Goal: Task Accomplishment & Management: Use online tool/utility

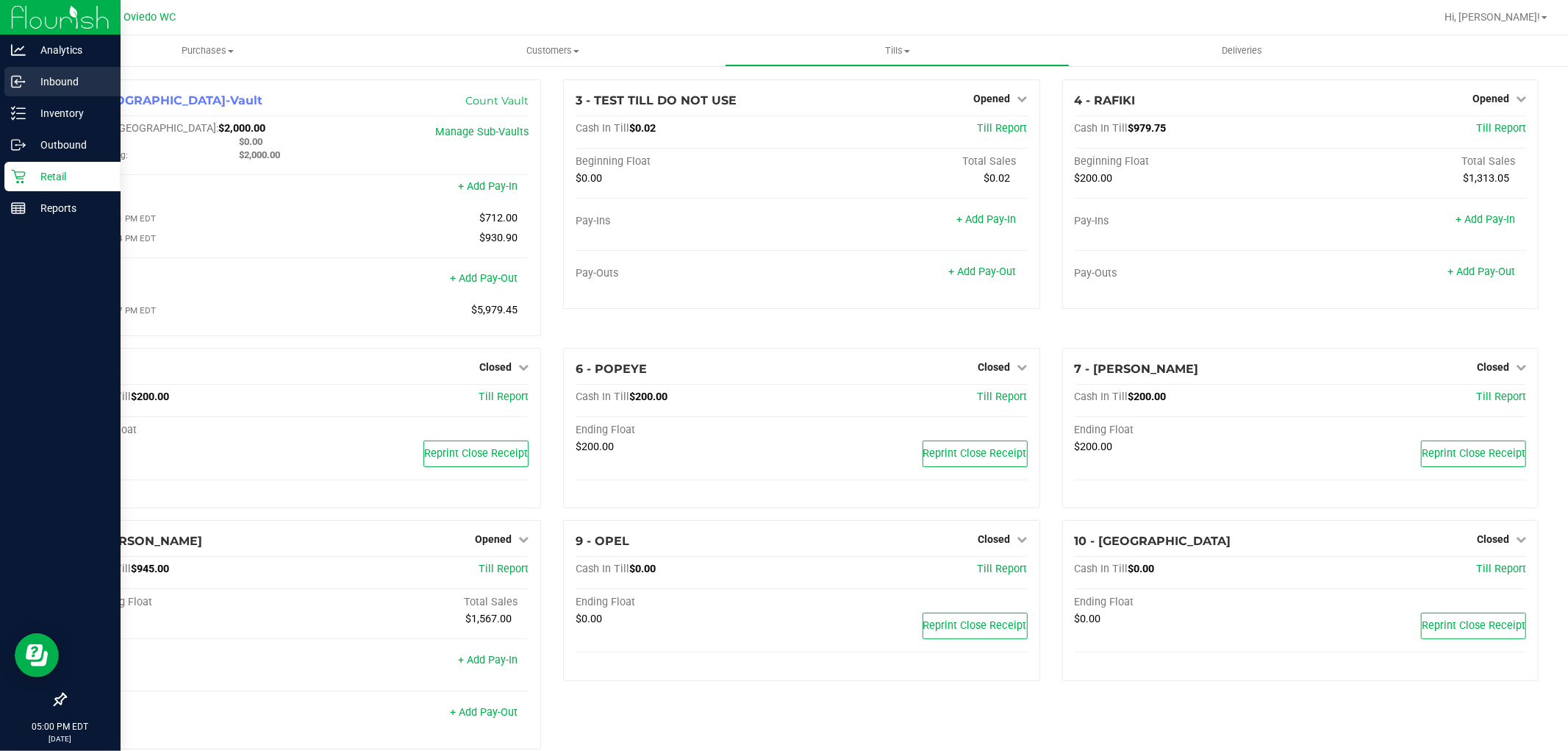
click at [26, 91] on div "Inbound" at bounding box center [62, 82] width 116 height 29
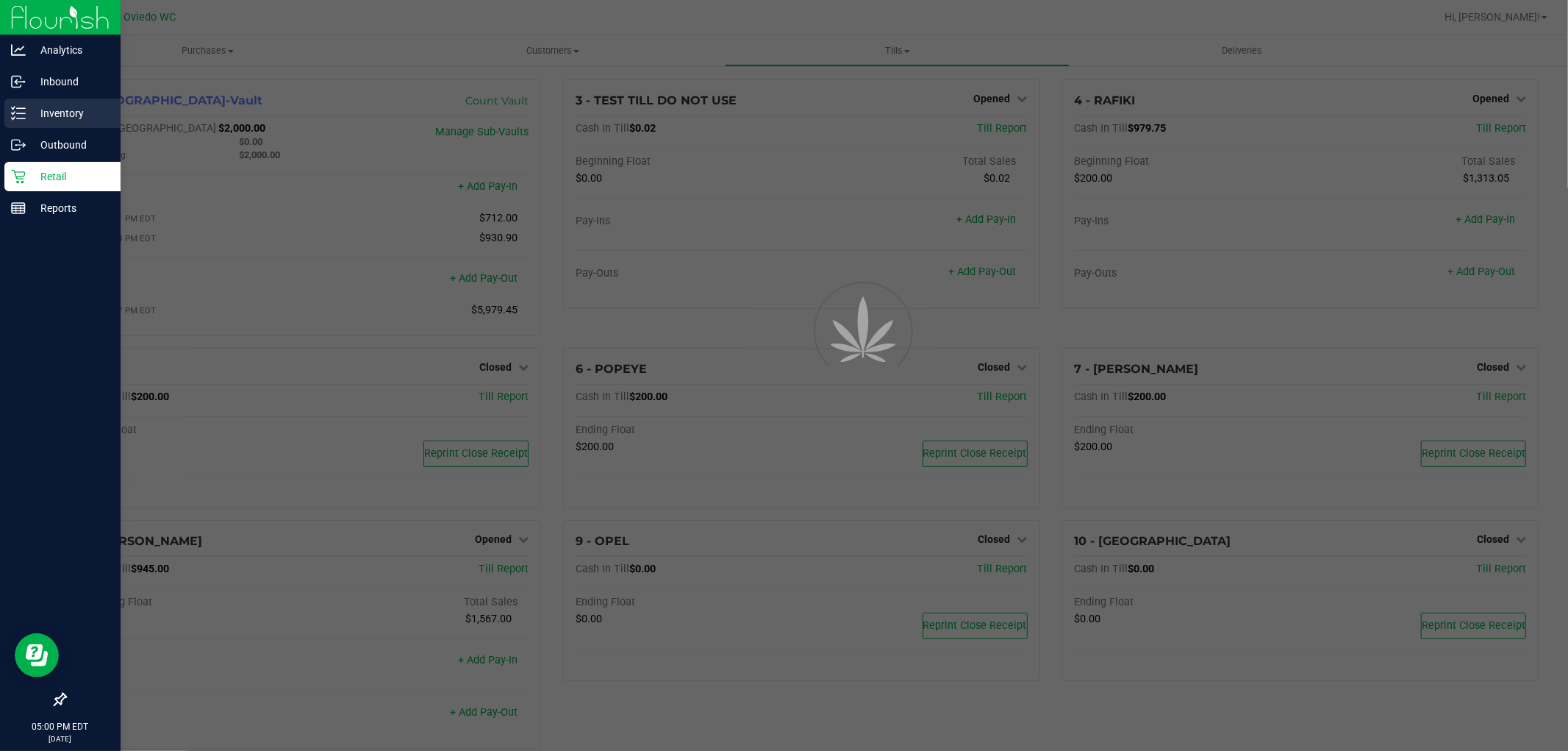
click at [27, 113] on p "Inventory" at bounding box center [69, 113] width 88 height 18
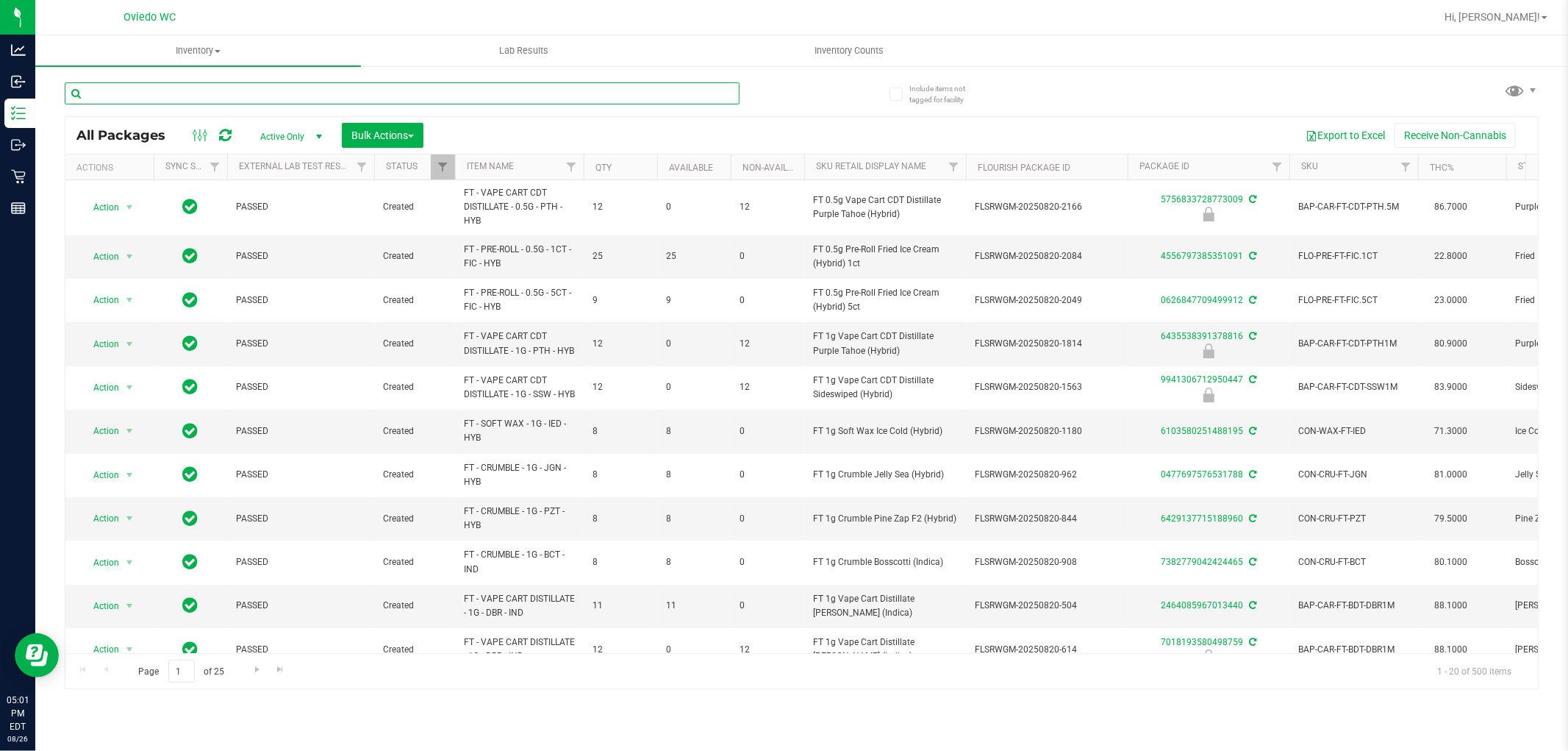
click at [337, 94] on input "text" at bounding box center [401, 94] width 675 height 22
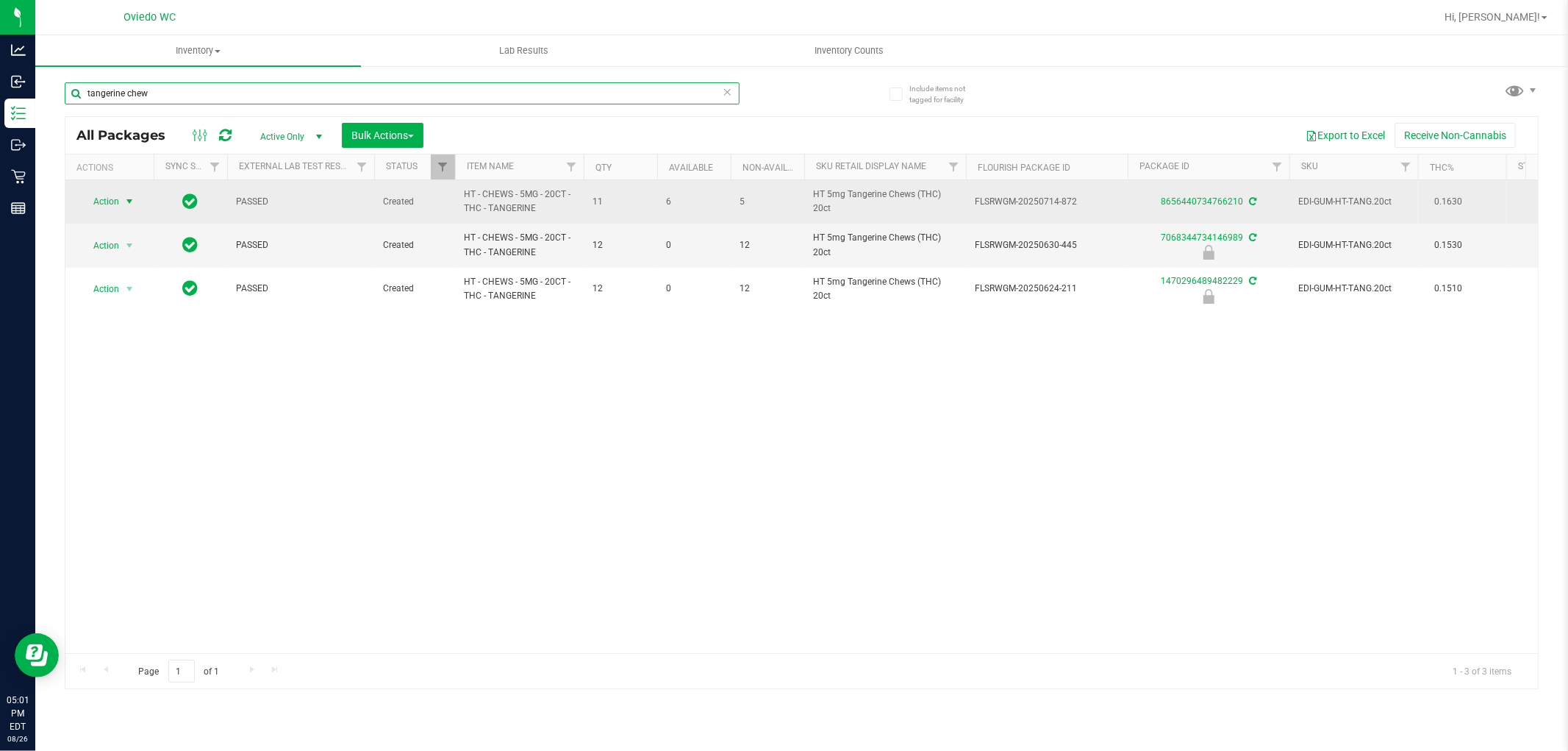
type input "tangerine chew"
click at [121, 193] on span "select" at bounding box center [130, 202] width 18 height 21
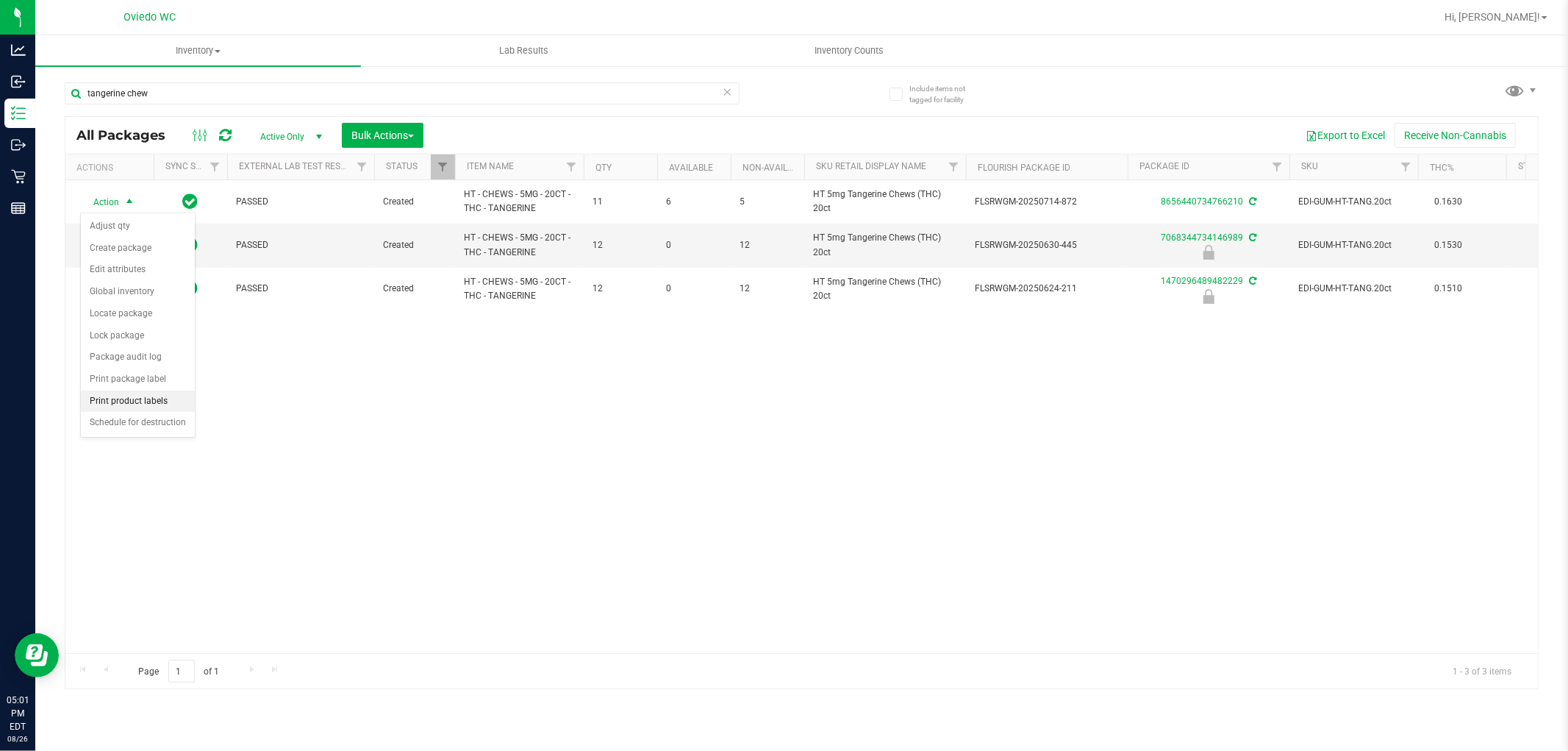
click at [142, 398] on li "Print product labels" at bounding box center [137, 402] width 114 height 22
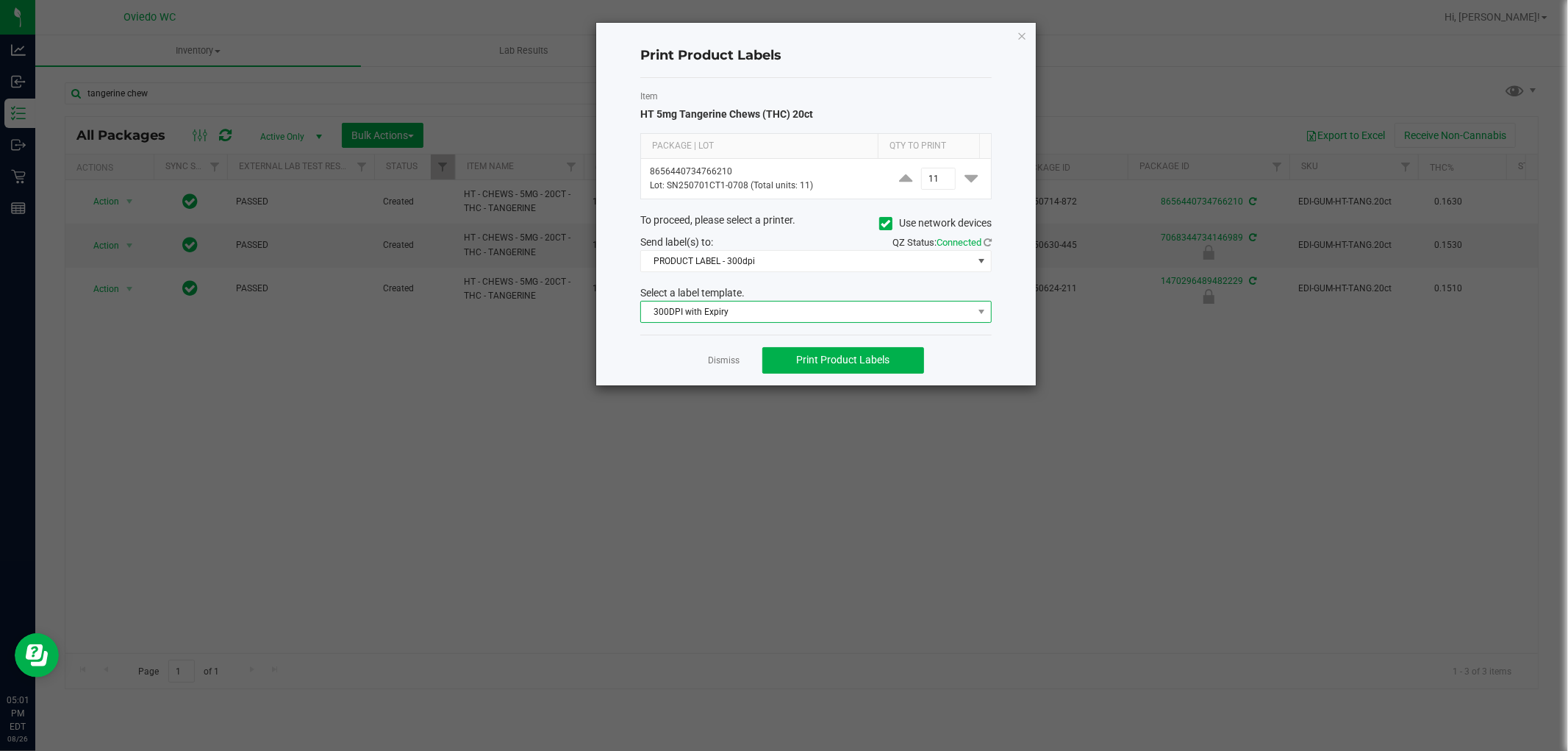
click at [788, 306] on span "300DPI with Expiry" at bounding box center [806, 312] width 332 height 21
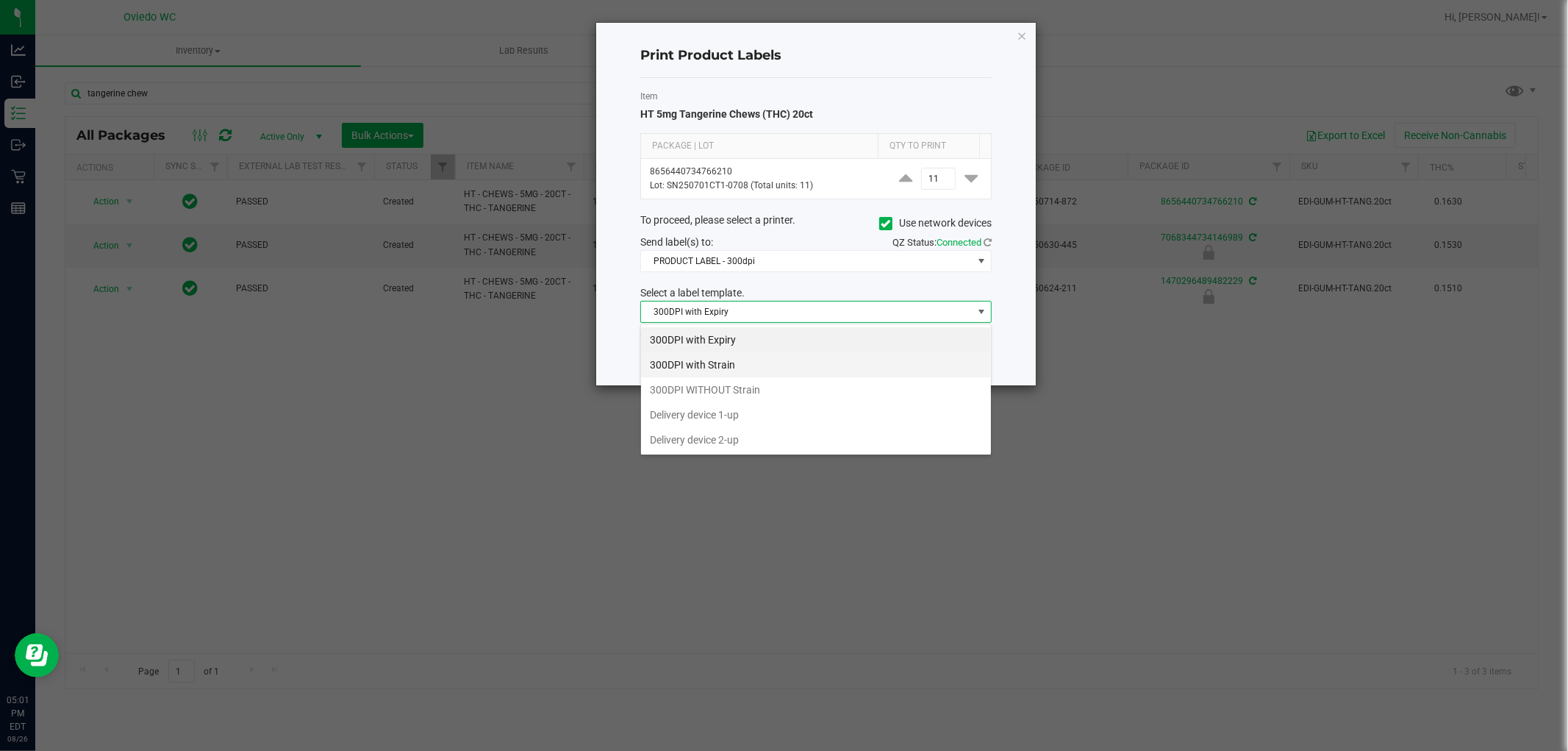
scroll to position [22, 351]
click at [782, 366] on li "300DPI with Strain" at bounding box center [816, 365] width 350 height 25
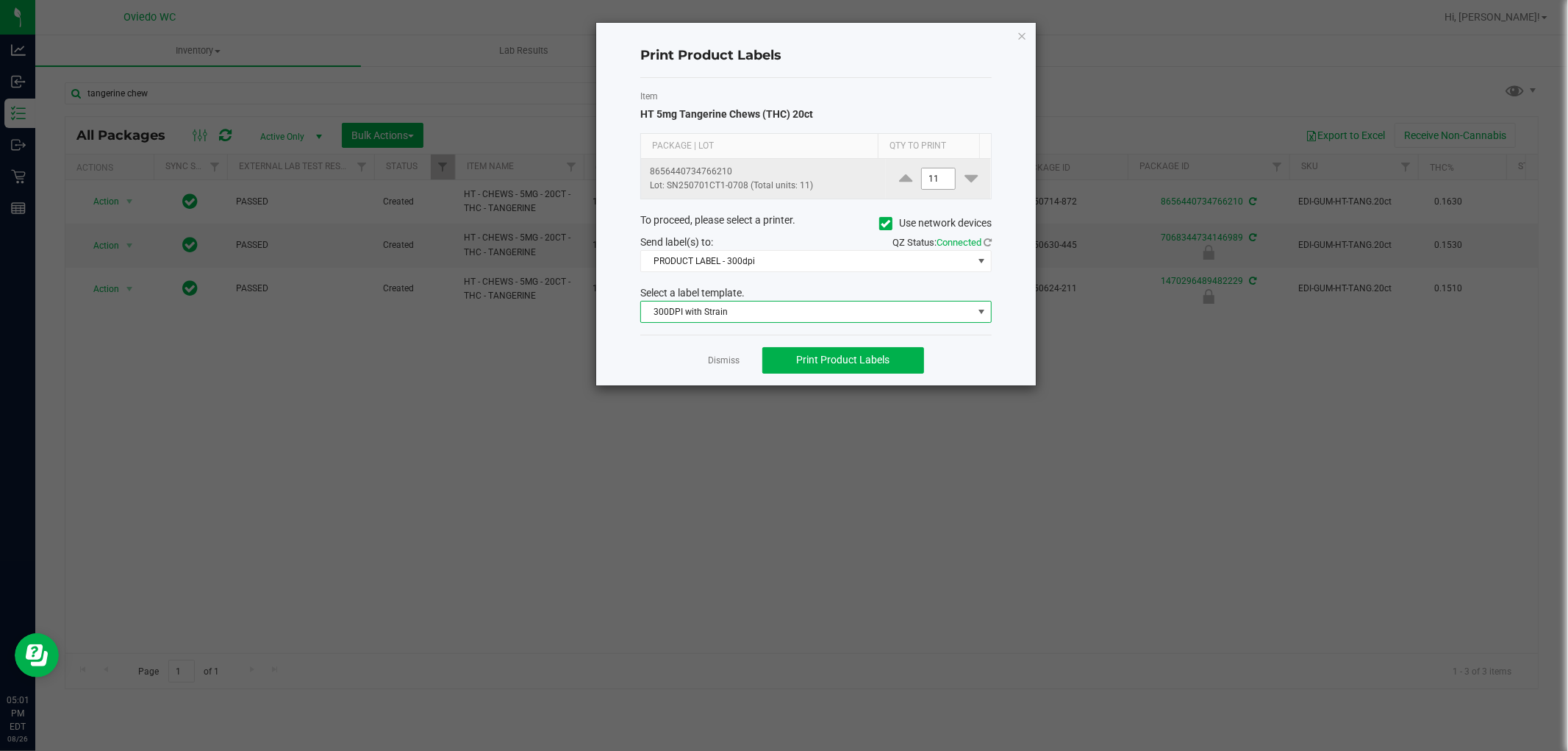
click at [929, 173] on input "11" at bounding box center [938, 179] width 33 height 21
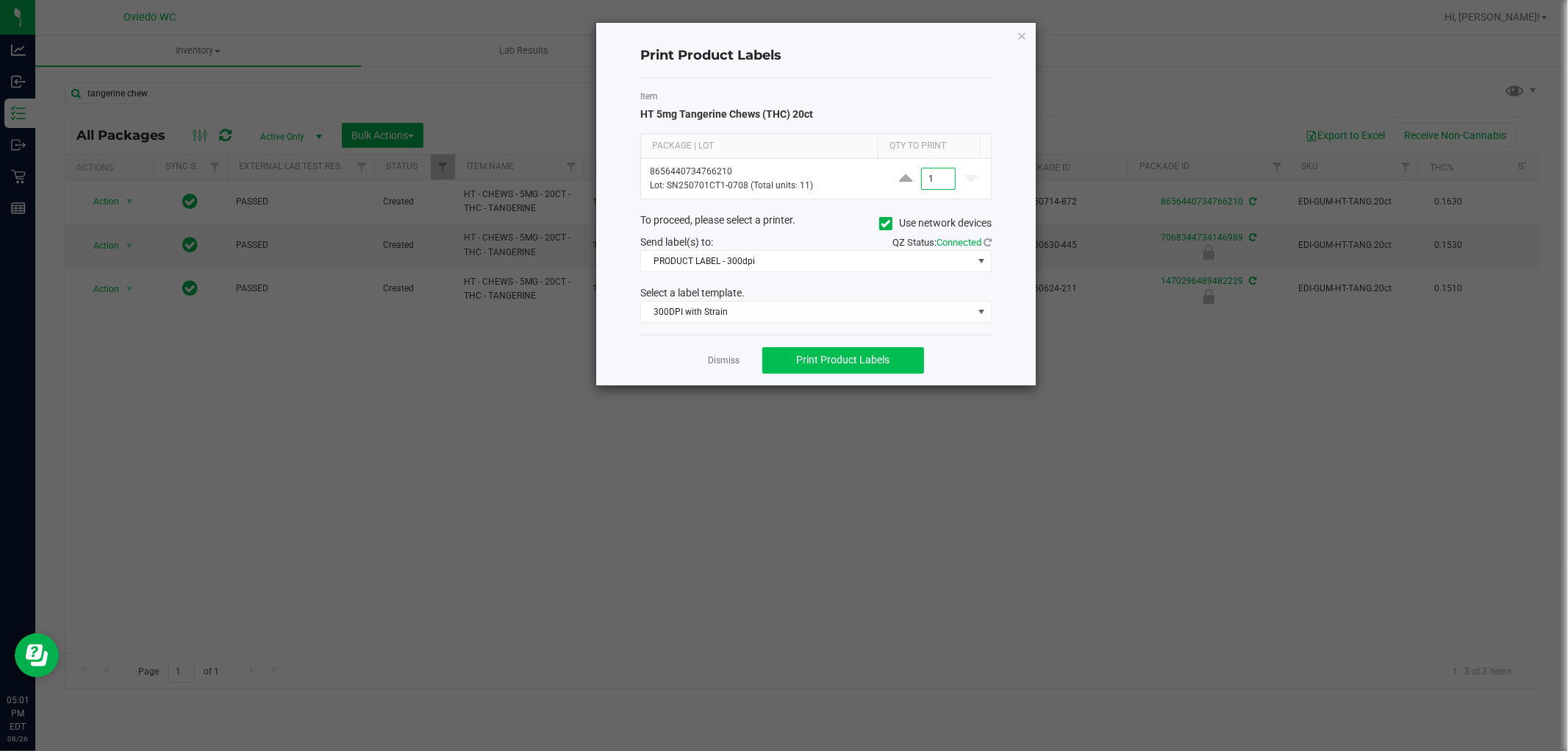
type input "1"
click at [853, 364] on span "Print Product Labels" at bounding box center [842, 360] width 93 height 12
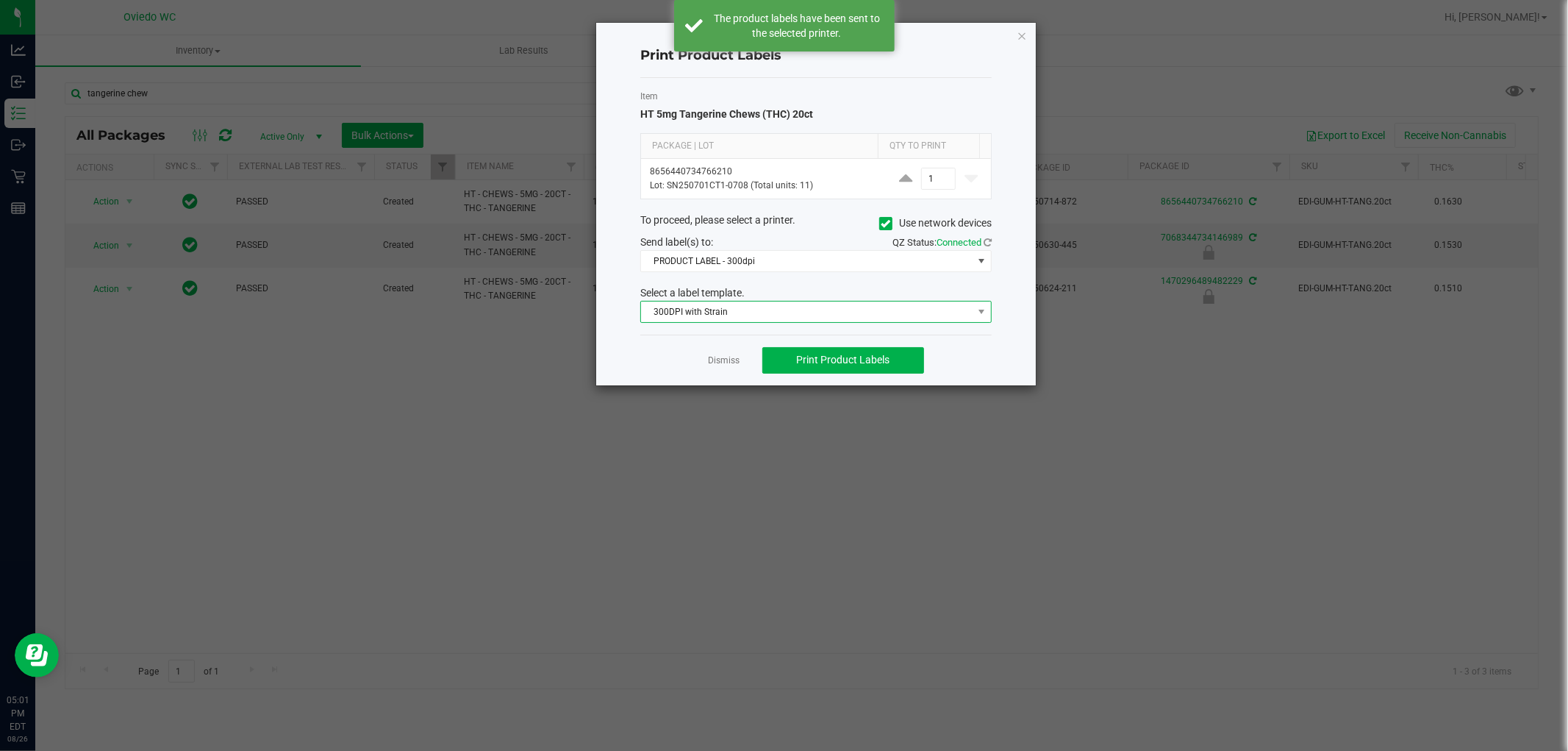
click at [779, 310] on span "300DPI with Strain" at bounding box center [806, 312] width 332 height 21
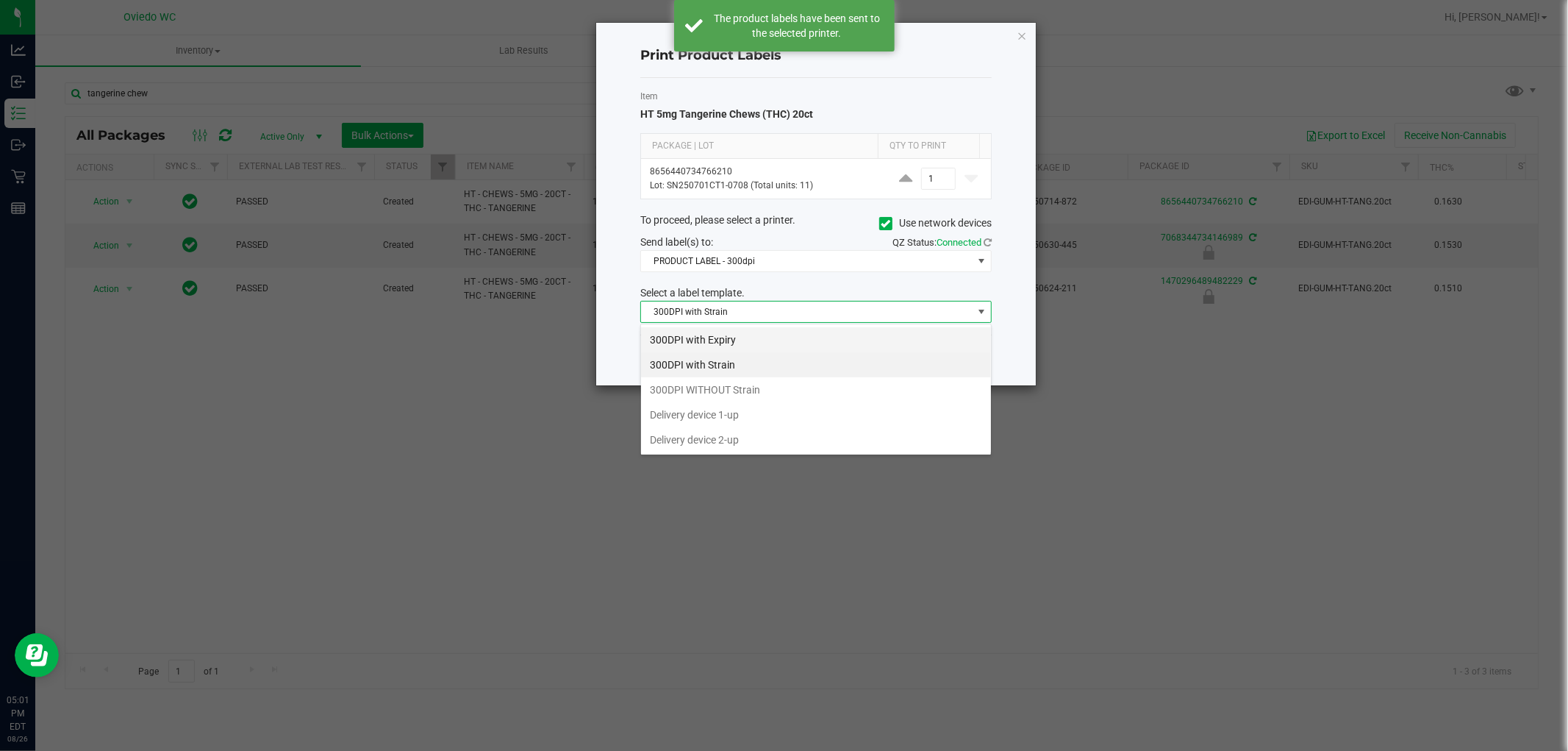
click at [769, 340] on li "300DPI with Expiry" at bounding box center [816, 339] width 350 height 25
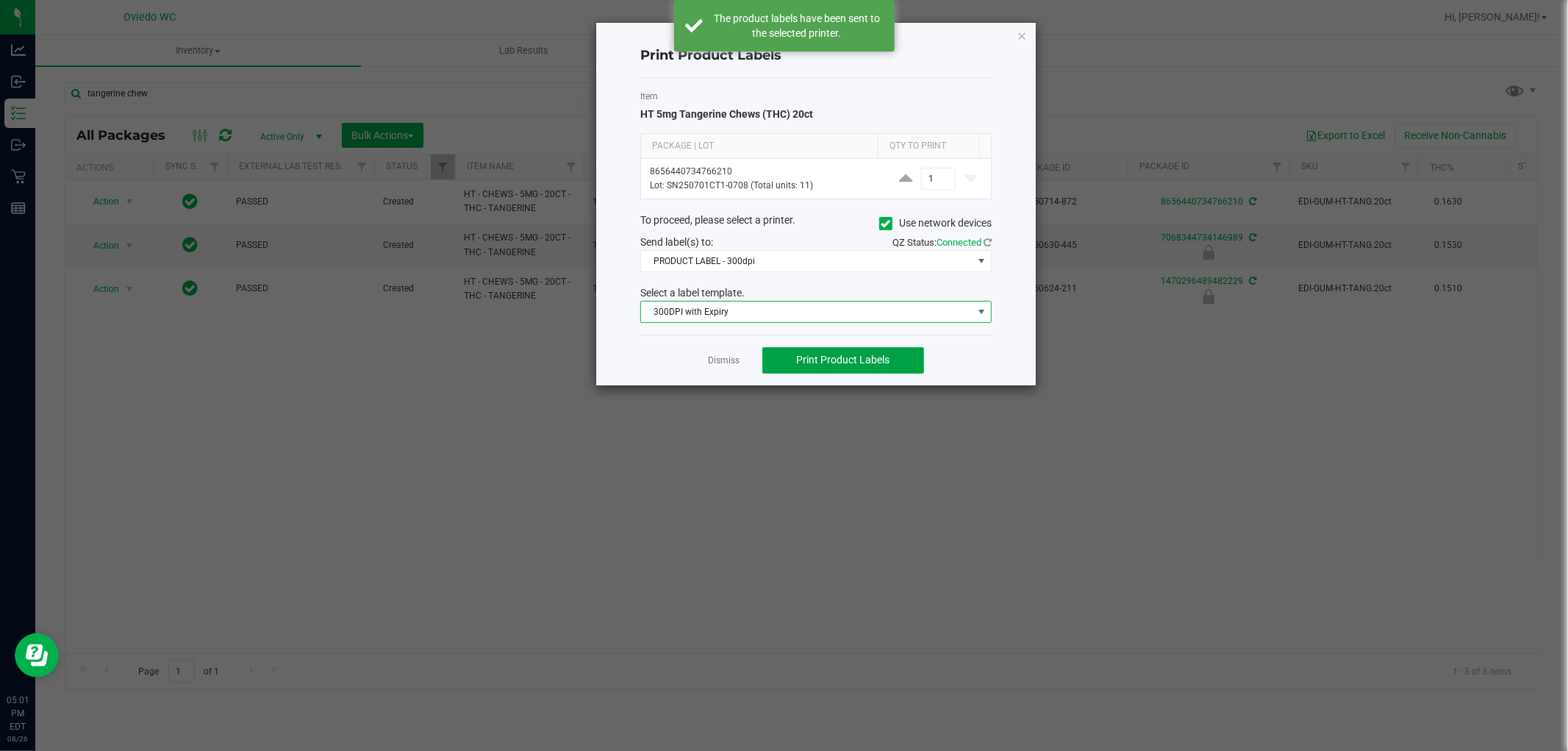
click at [839, 363] on span "Print Product Labels" at bounding box center [842, 360] width 93 height 12
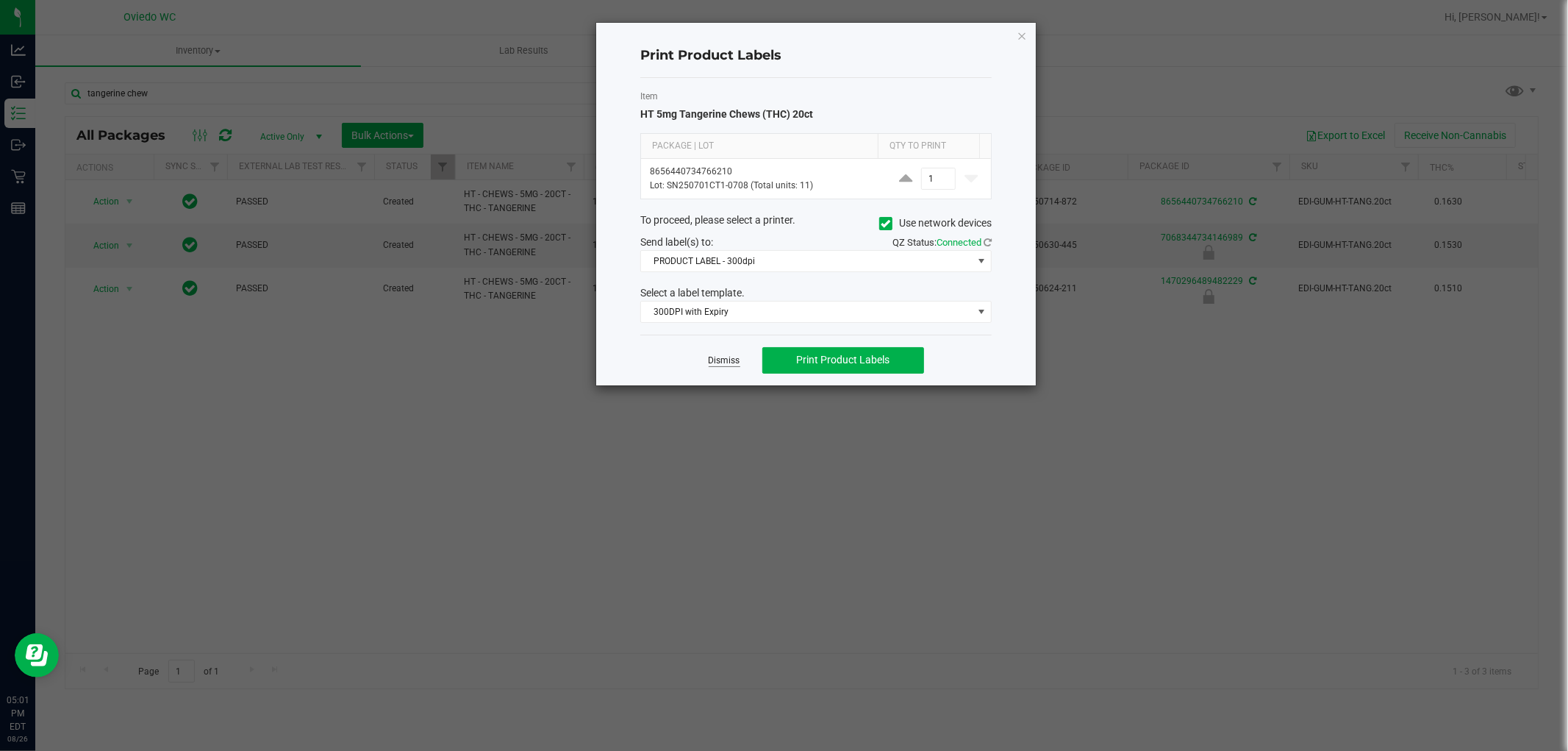
click at [718, 359] on link "Dismiss" at bounding box center [724, 360] width 32 height 13
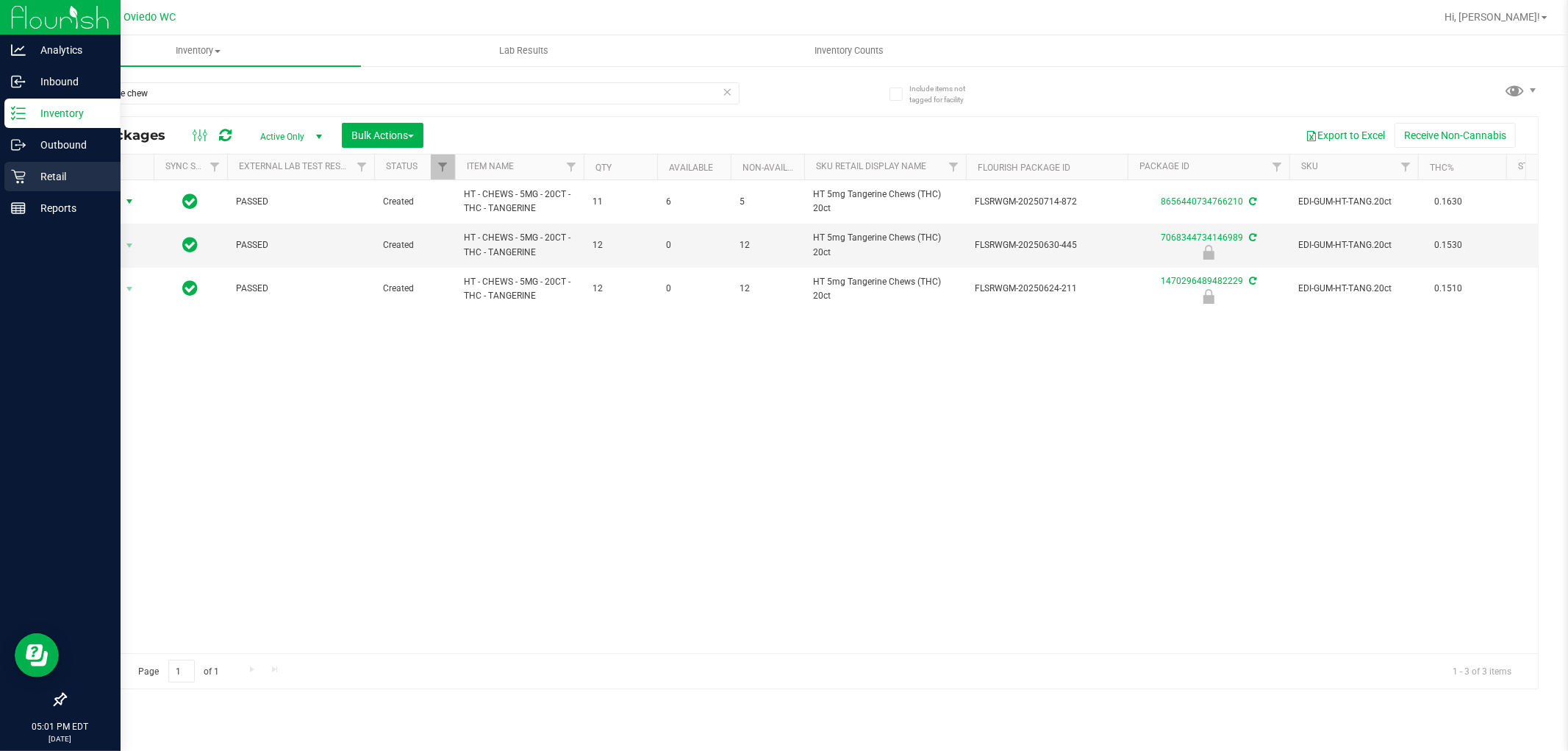
click at [41, 170] on p "Retail" at bounding box center [69, 176] width 88 height 18
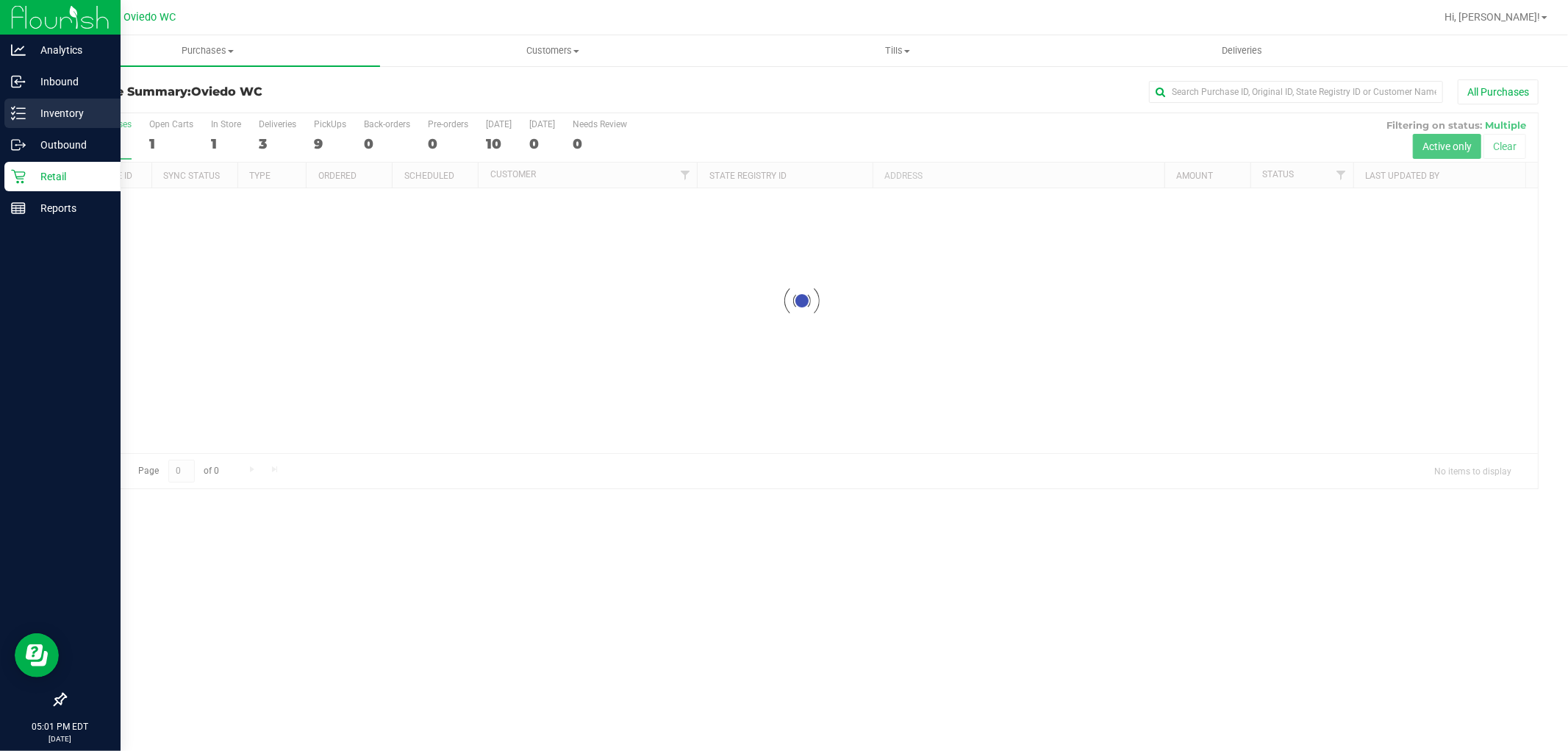
click at [13, 122] on div "Inventory" at bounding box center [62, 113] width 116 height 29
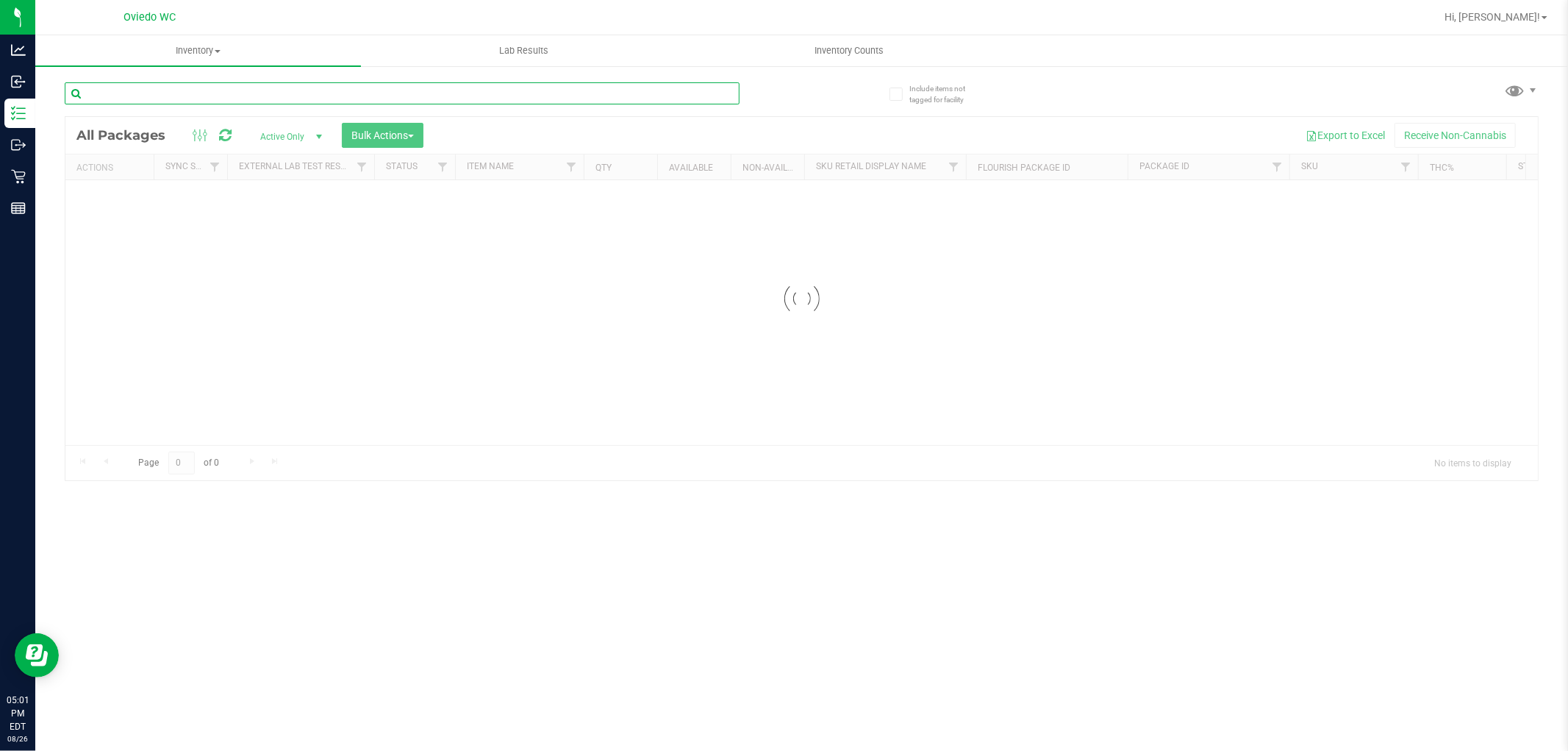
click at [324, 89] on div "Inventory All packages All inventory Waste log Create inventory Lab Results Inv…" at bounding box center [801, 393] width 1533 height 716
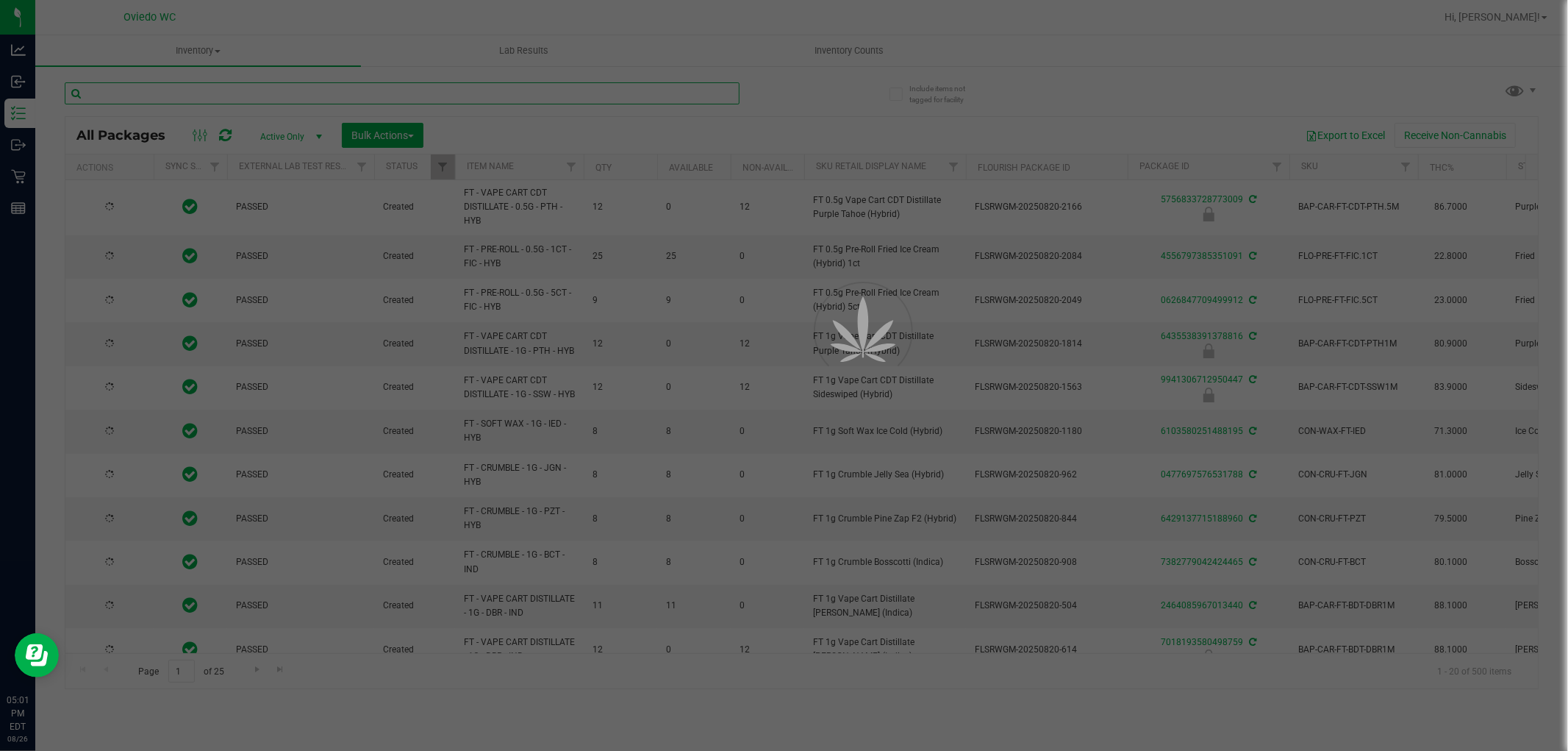
type input "[DATE]"
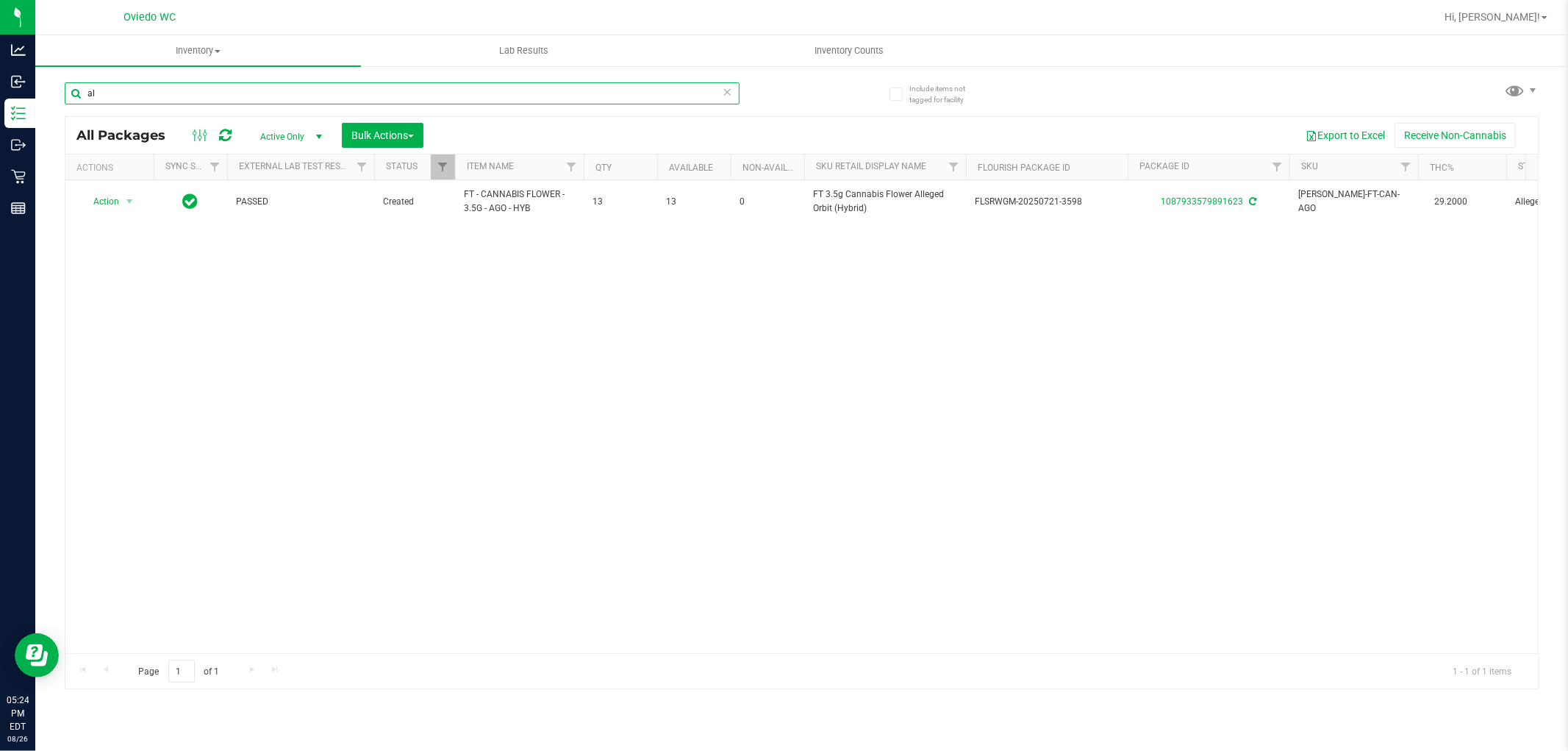
type input "a"
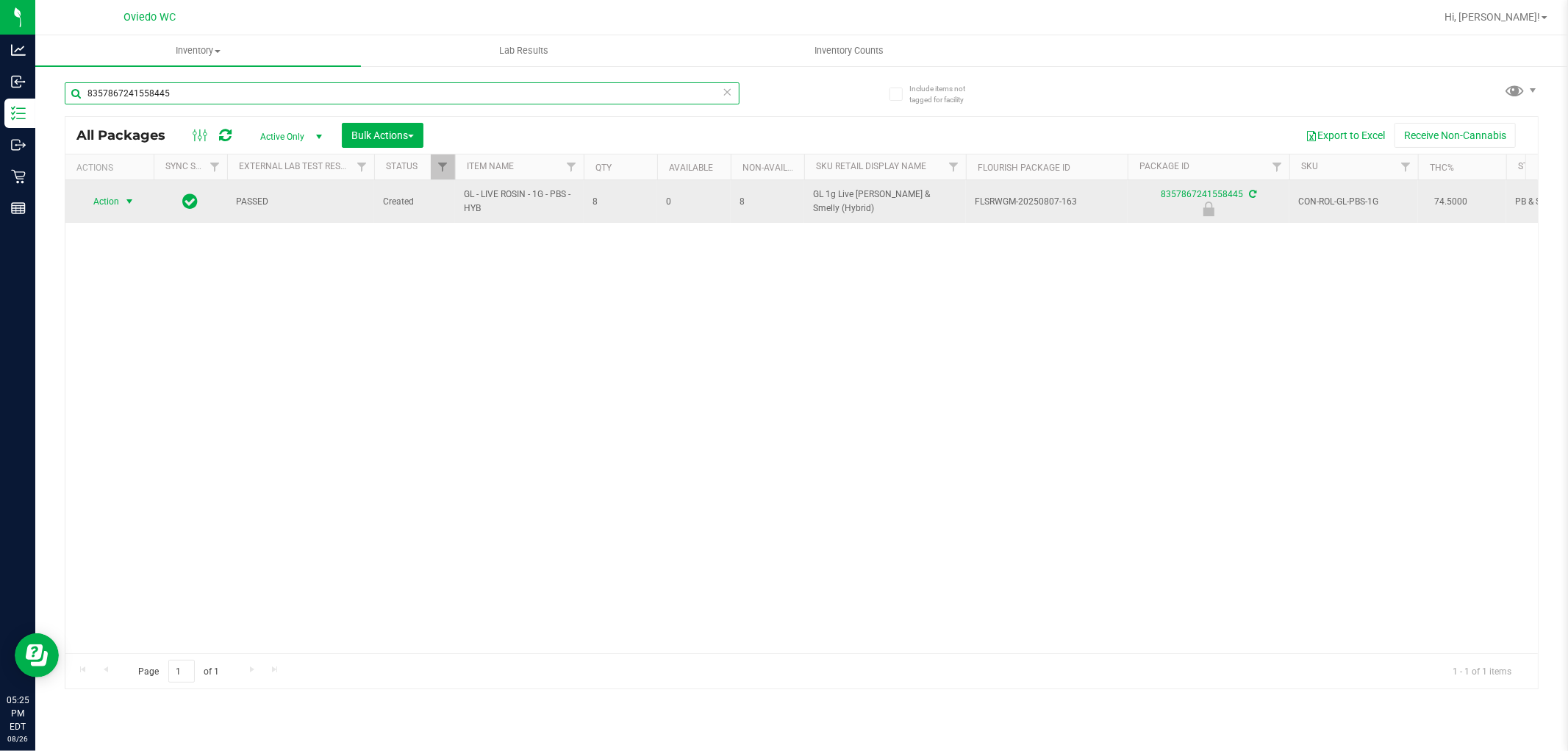
type input "8357867241558445"
click at [116, 202] on span "Action" at bounding box center [100, 202] width 39 height 21
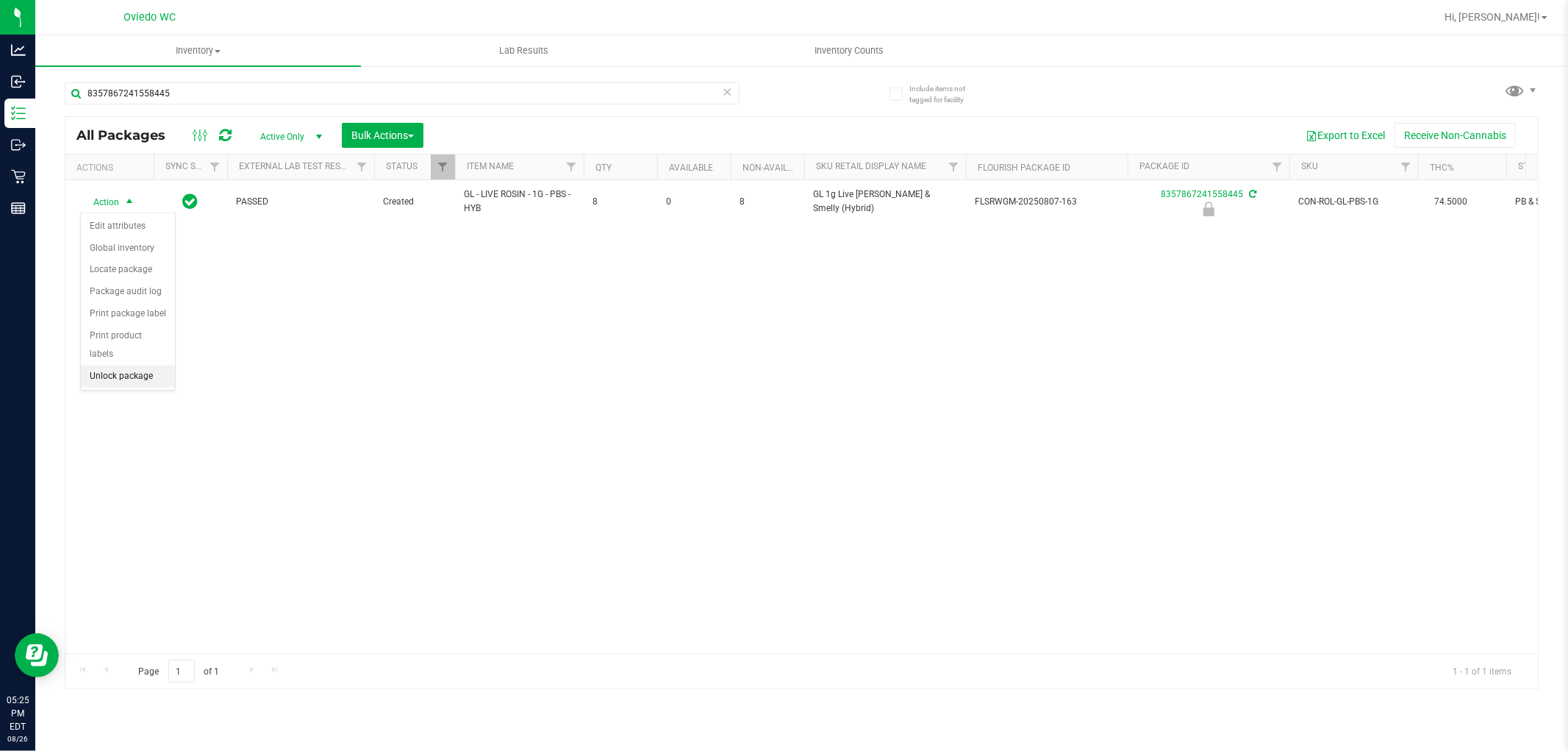
drag, startPoint x: 123, startPoint y: 384, endPoint x: 126, endPoint y: 375, distance: 9.5
click at [125, 384] on li "Unlock package" at bounding box center [128, 377] width 94 height 22
